Goal: Navigation & Orientation: Find specific page/section

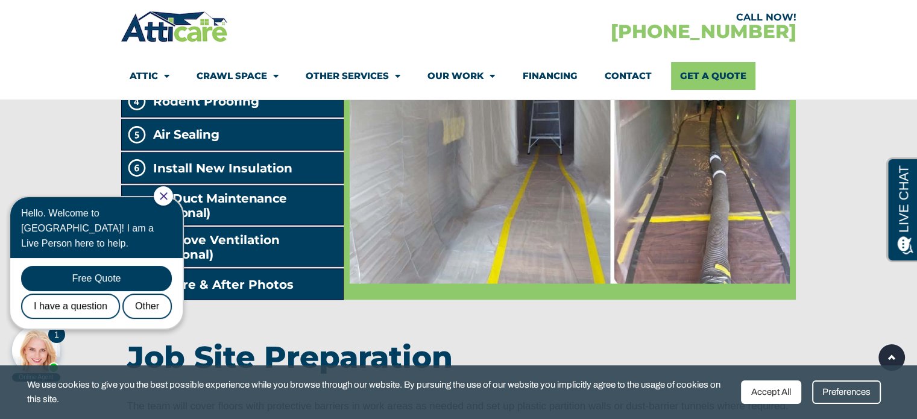
scroll to position [2149, 0]
click at [167, 195] on icon "Close Chat" at bounding box center [163, 195] width 7 height 7
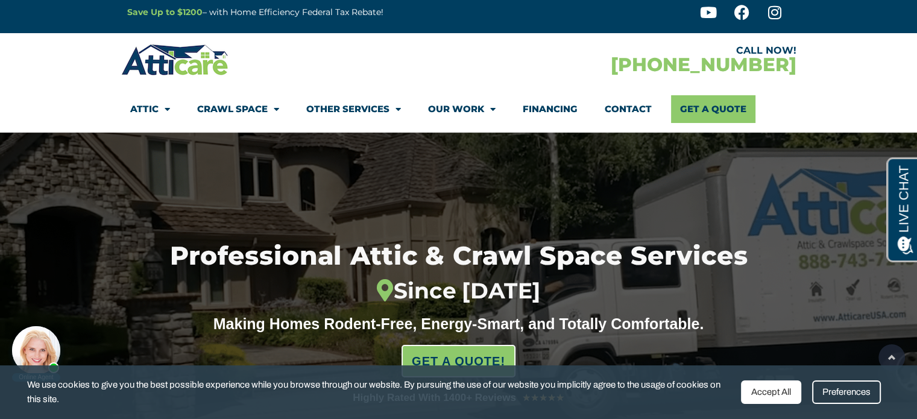
scroll to position [0, 0]
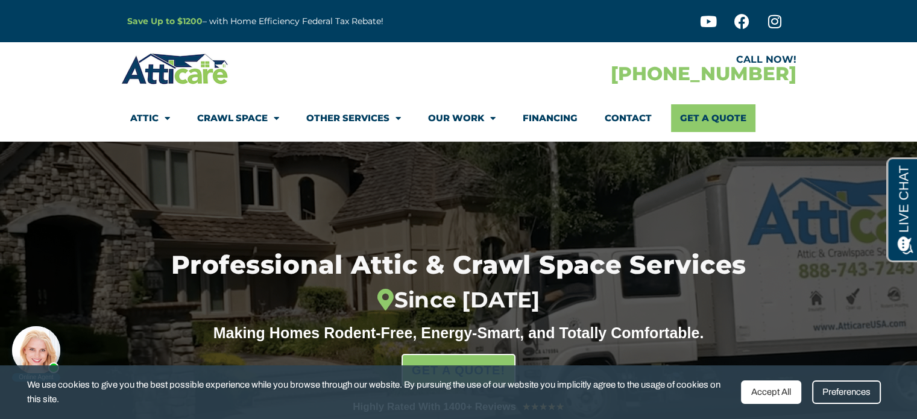
click at [773, 397] on div "Accept All" at bounding box center [771, 392] width 60 height 24
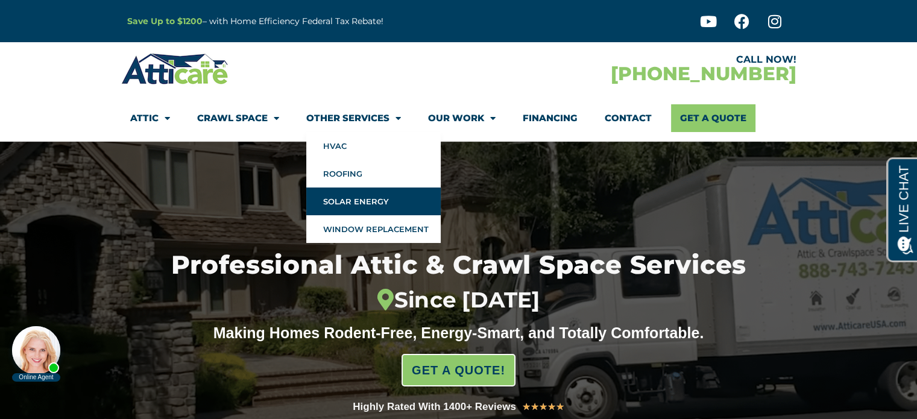
click at [359, 200] on link "Solar Energy" at bounding box center [373, 202] width 134 height 28
